Goal: Transaction & Acquisition: Purchase product/service

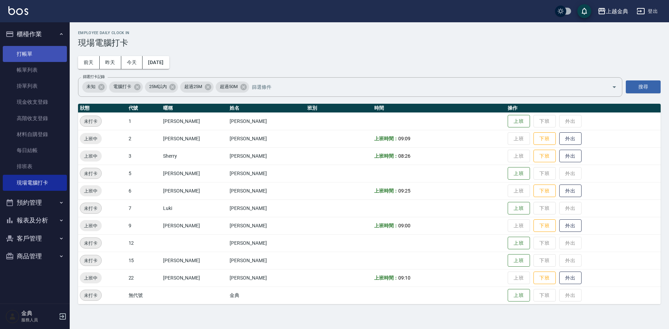
click at [25, 54] on link "打帳單" at bounding box center [35, 54] width 64 height 16
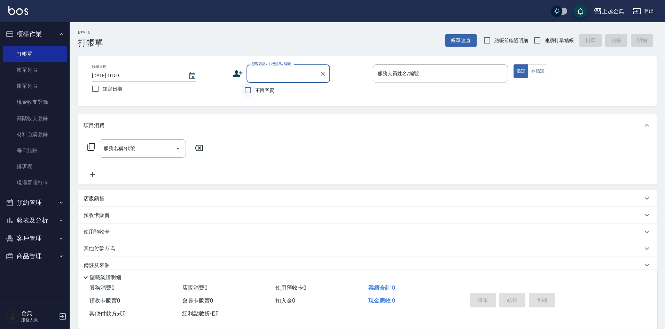
click at [250, 95] on input "不留客資" at bounding box center [248, 90] width 15 height 15
checkbox input "true"
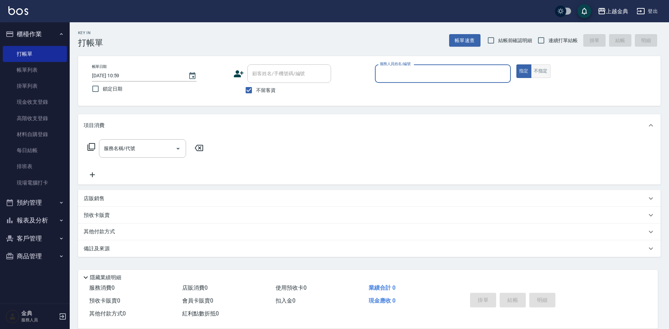
click at [542, 68] on button "不指定" at bounding box center [541, 71] width 20 height 14
click at [449, 74] on input "服務人員姓名/編號" at bounding box center [443, 74] width 130 height 12
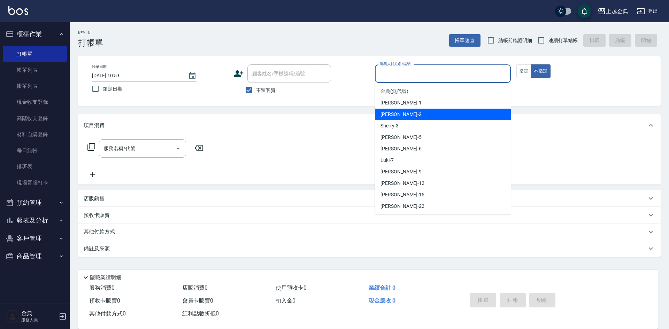
click at [409, 114] on div "Cindy -2" at bounding box center [443, 114] width 136 height 11
type input "Cindy-2"
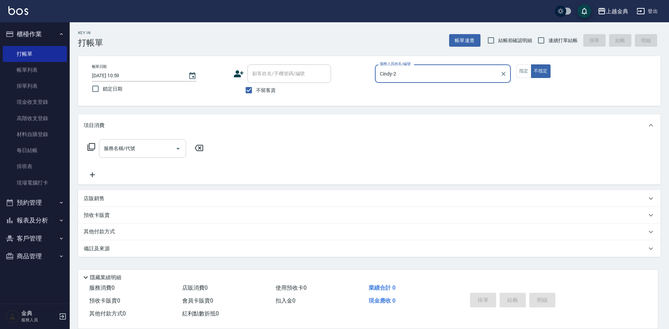
click at [154, 148] on input "服務名稱/代號" at bounding box center [137, 148] width 70 height 12
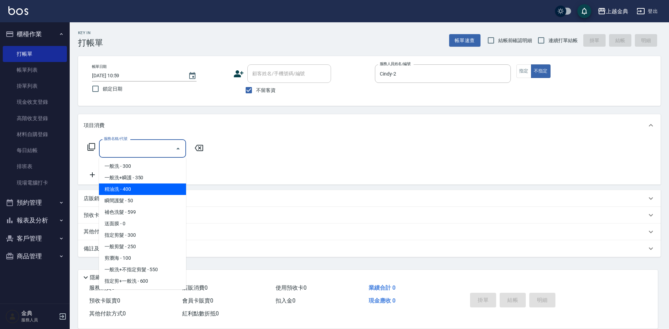
click at [155, 189] on span "精油洗 - 400" at bounding box center [142, 189] width 87 height 11
type input "精油洗(102)"
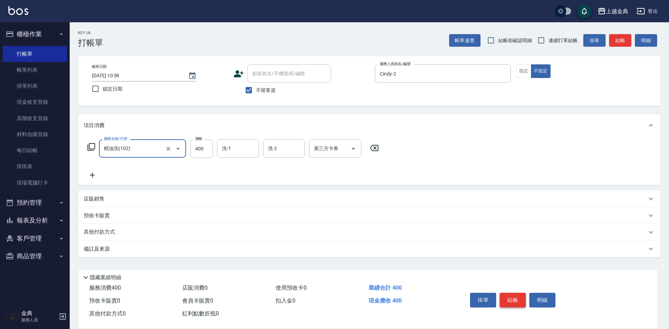
click at [511, 298] on button "結帳" at bounding box center [512, 300] width 26 height 15
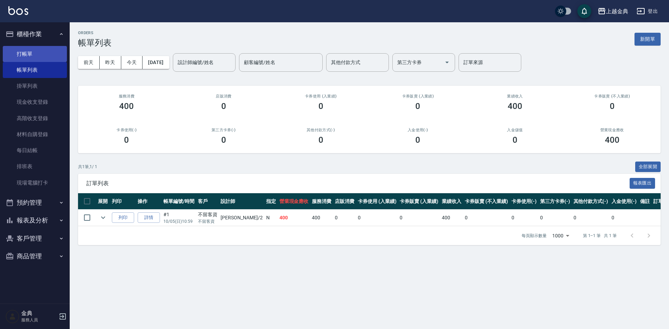
click at [39, 48] on link "打帳單" at bounding box center [35, 54] width 64 height 16
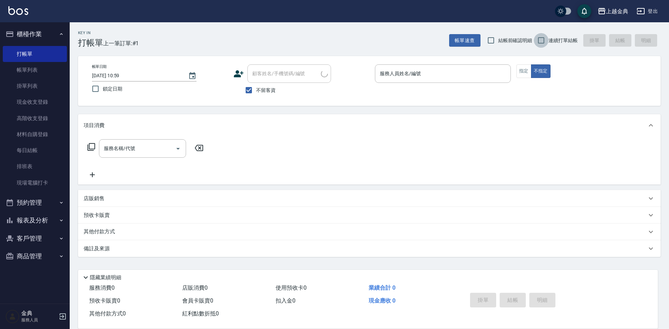
click at [541, 40] on input "連續打單結帳" at bounding box center [541, 40] width 15 height 15
checkbox input "true"
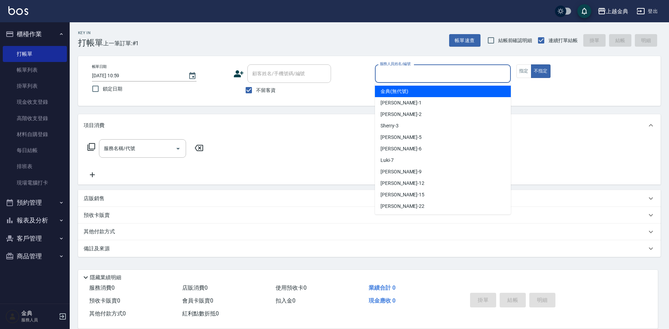
click at [432, 74] on input "服務人員姓名/編號" at bounding box center [443, 74] width 130 height 12
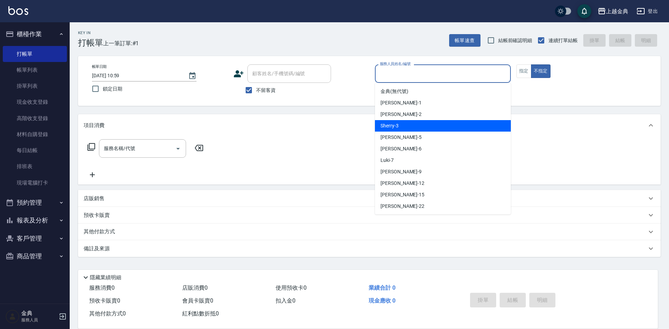
click at [415, 122] on div "Sherry -3" at bounding box center [443, 125] width 136 height 11
type input "Sherry-3"
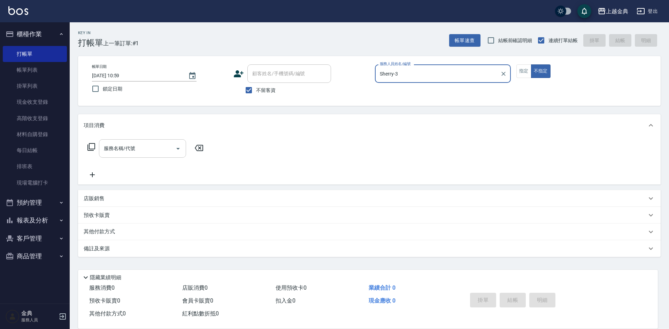
click at [157, 143] on input "服務名稱/代號" at bounding box center [137, 148] width 70 height 12
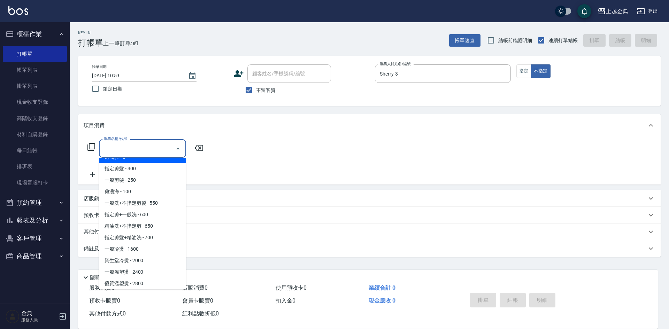
scroll to position [70, 0]
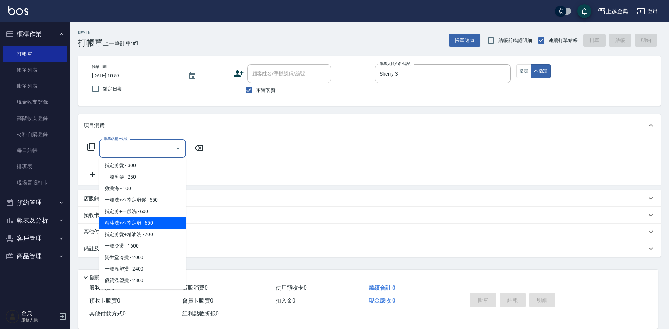
click at [161, 221] on span "精油洗+不指定剪 - 650" at bounding box center [142, 222] width 87 height 11
type input "精油洗+不指定剪(205)"
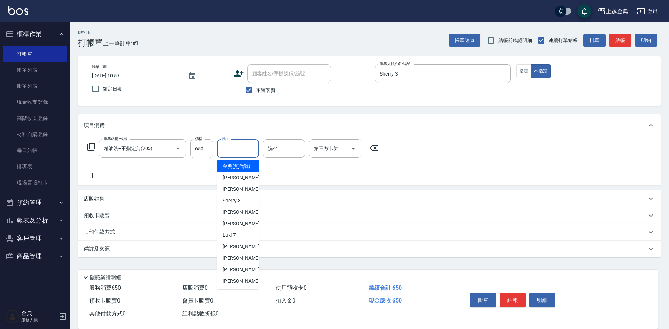
click at [241, 152] on input "洗-1" at bounding box center [238, 148] width 36 height 12
click at [242, 287] on div "[PERSON_NAME] -22" at bounding box center [238, 280] width 42 height 11
type input "[PERSON_NAME]-22"
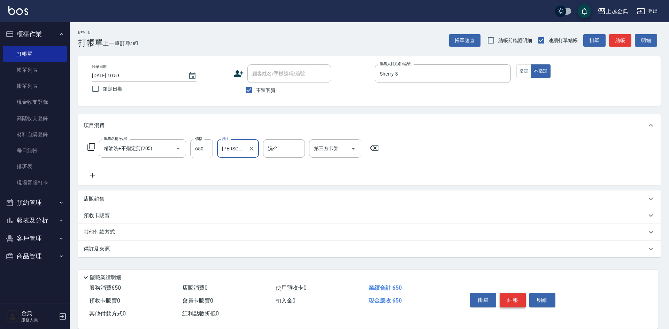
click at [515, 296] on button "結帳" at bounding box center [512, 300] width 26 height 15
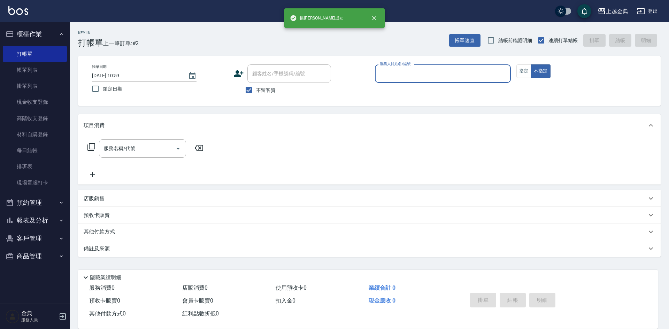
click at [444, 65] on div "服務人員姓名/編號" at bounding box center [443, 73] width 136 height 18
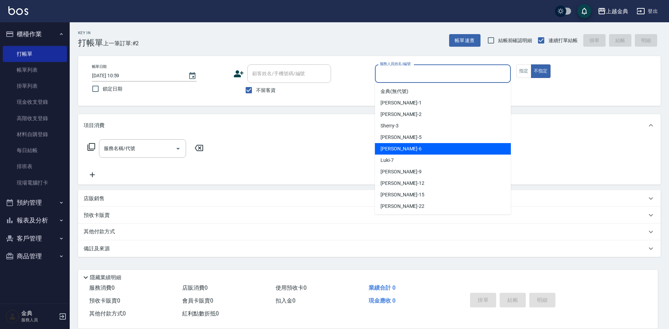
click at [397, 150] on div "[PERSON_NAME] -6" at bounding box center [443, 148] width 136 height 11
type input "[PERSON_NAME]-6"
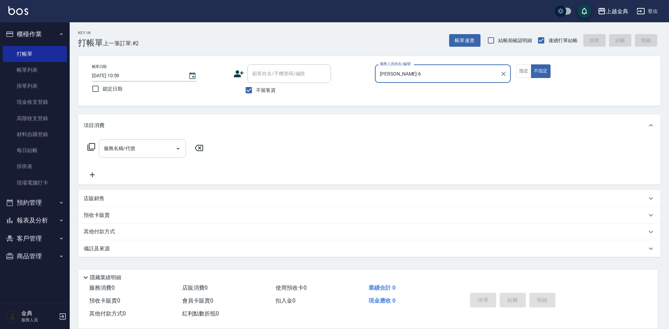
drag, startPoint x: 160, startPoint y: 145, endPoint x: 164, endPoint y: 140, distance: 6.7
click at [163, 140] on div "服務名稱/代號" at bounding box center [142, 148] width 87 height 18
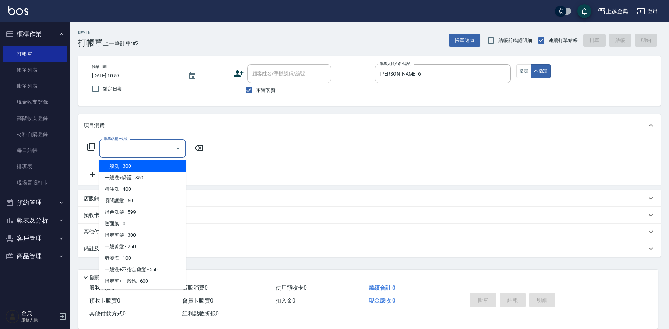
click at [165, 153] on input "服務名稱/代號" at bounding box center [137, 148] width 70 height 12
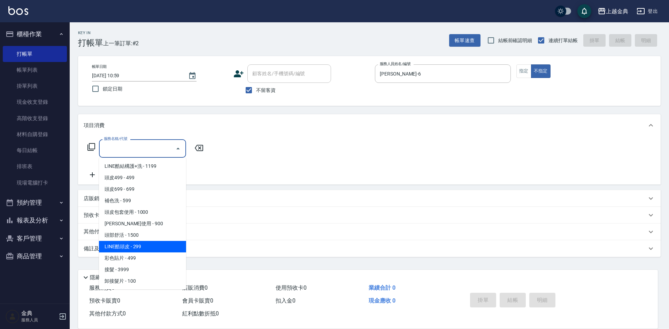
scroll to position [482, 0]
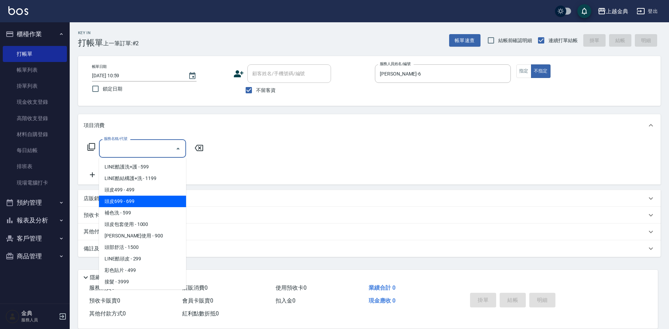
click at [162, 199] on span "頭皮699 - 699" at bounding box center [142, 201] width 87 height 11
type input "頭皮699(602)"
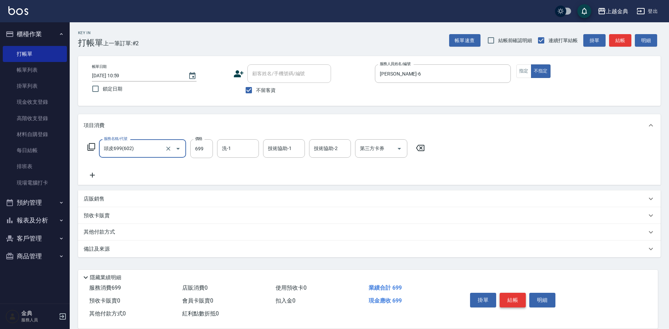
click at [519, 297] on button "結帳" at bounding box center [512, 300] width 26 height 15
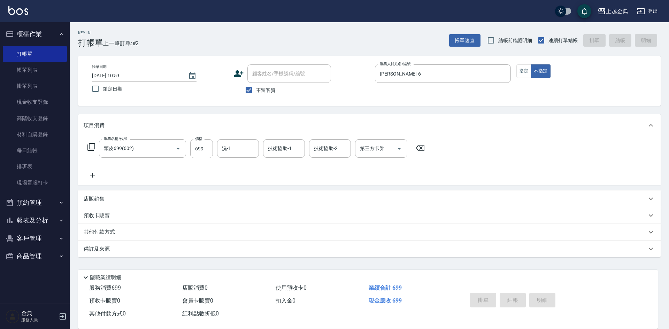
type input "[DATE] 11:00"
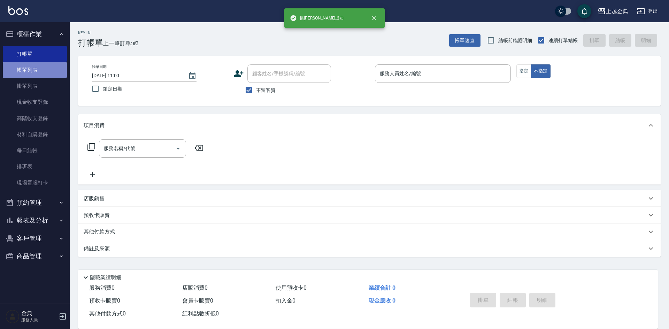
click at [35, 67] on link "帳單列表" at bounding box center [35, 70] width 64 height 16
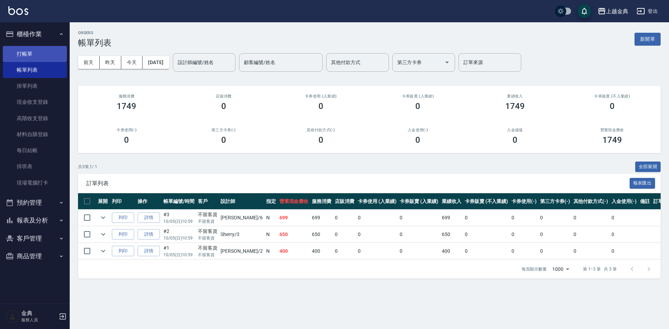
click at [39, 49] on link "打帳單" at bounding box center [35, 54] width 64 height 16
